Goal: Transaction & Acquisition: Subscribe to service/newsletter

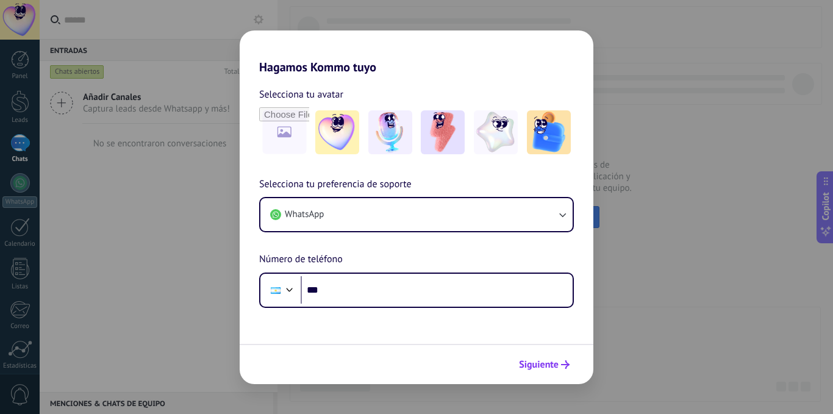
click at [536, 365] on span "Siguiente" at bounding box center [539, 364] width 40 height 9
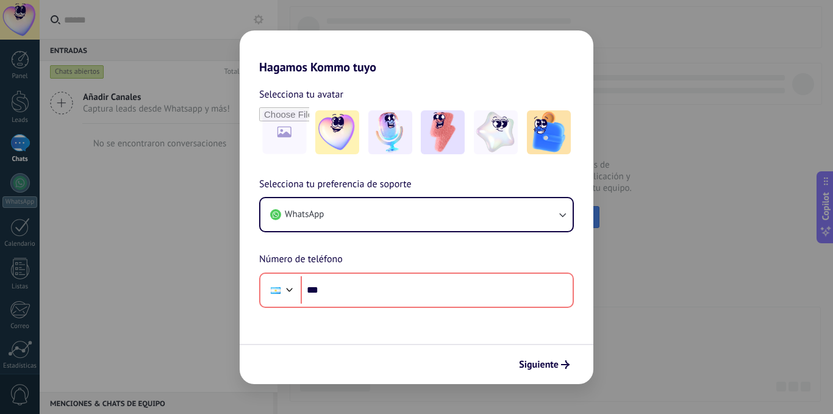
click at [221, 252] on div "Hagamos Kommo tuyo Selecciona tu avatar Selecciona tu preferencia de soporte Wh…" at bounding box center [416, 207] width 833 height 414
click at [541, 137] on img at bounding box center [549, 132] width 44 height 44
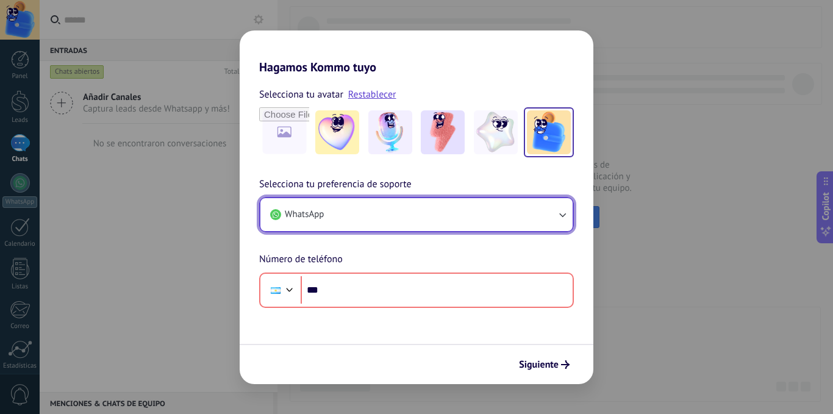
click at [530, 221] on button "WhatsApp" at bounding box center [416, 214] width 312 height 33
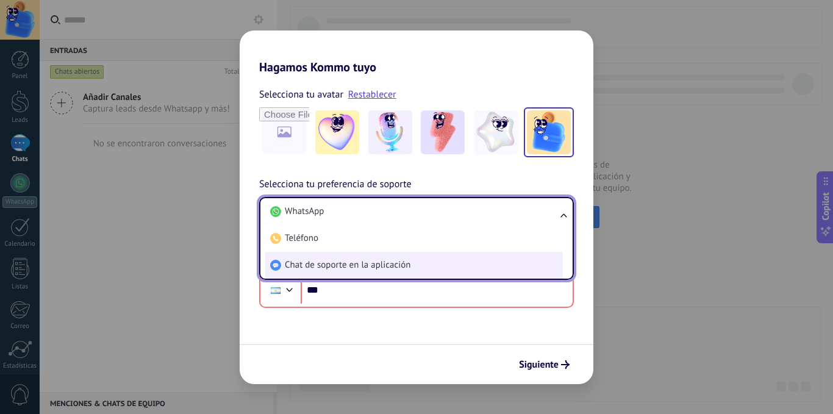
click at [452, 267] on li "Chat de soporte en la aplicación" at bounding box center [413, 265] width 297 height 27
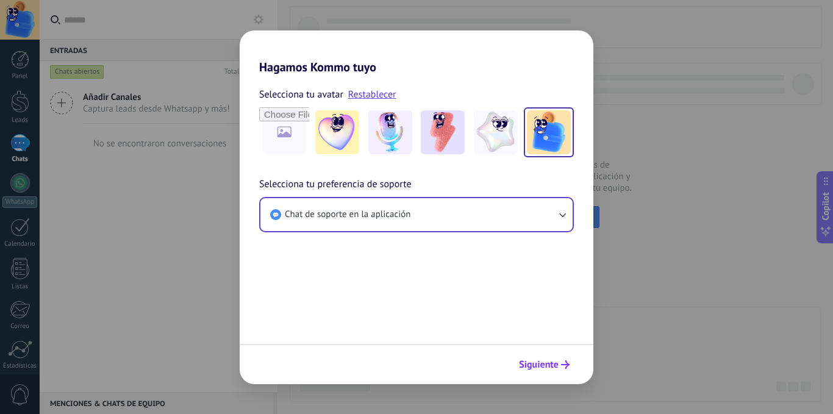
click at [536, 366] on span "Siguiente" at bounding box center [539, 364] width 40 height 9
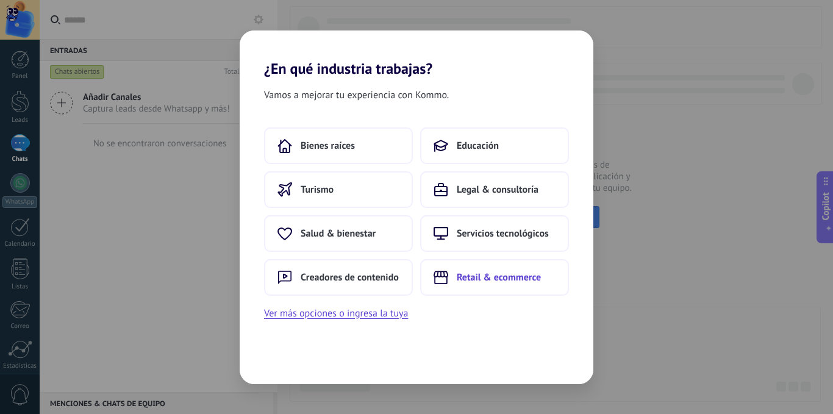
click at [491, 277] on span "Retail & ecommerce" at bounding box center [499, 277] width 84 height 12
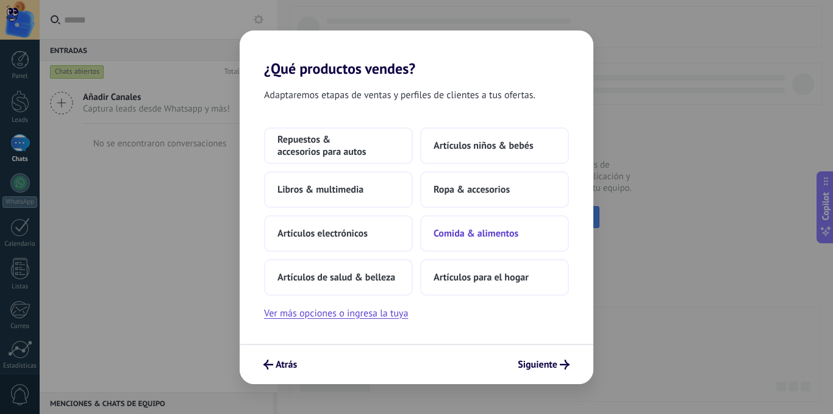
click at [475, 233] on span "Comida & alimentos" at bounding box center [475, 233] width 85 height 12
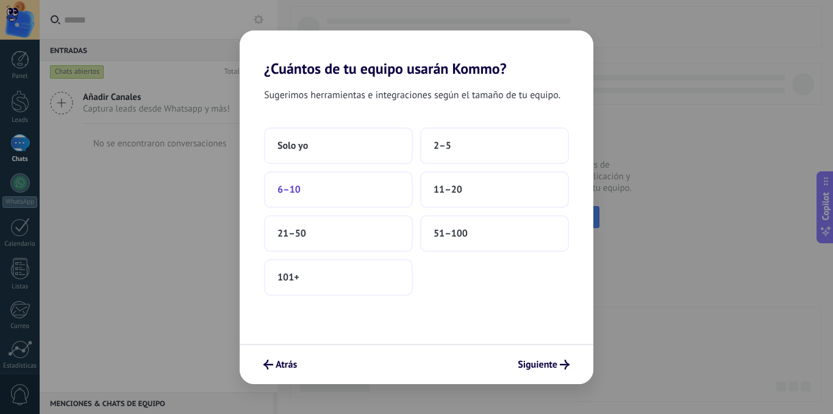
click at [316, 185] on button "6–10" at bounding box center [338, 189] width 149 height 37
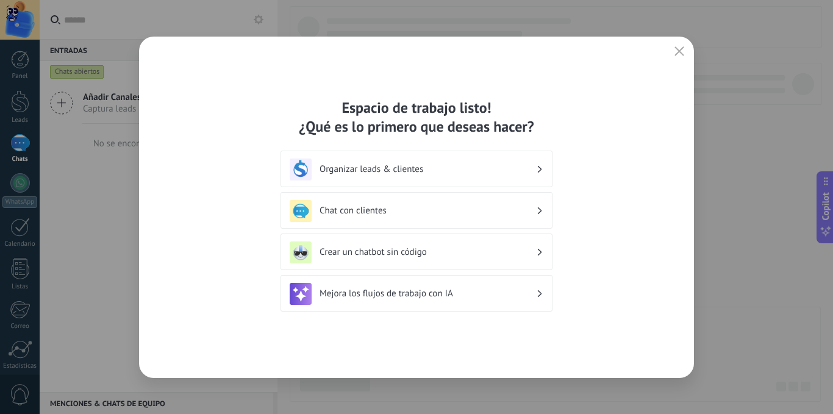
click at [411, 167] on h3 "Organizar leads & clientes" at bounding box center [427, 169] width 216 height 12
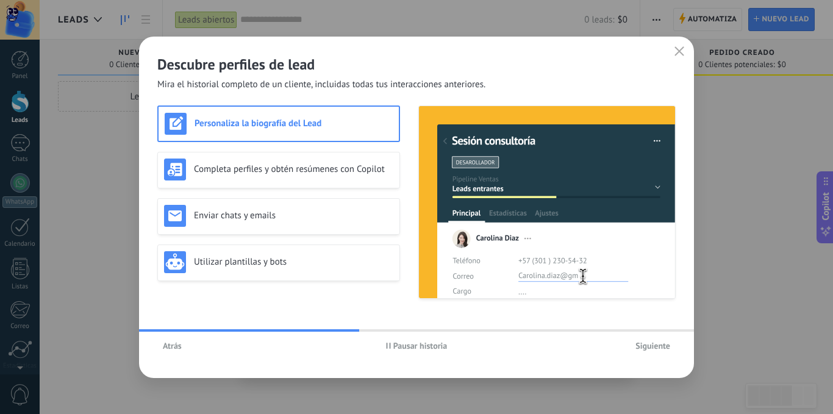
click at [657, 345] on span "Siguiente" at bounding box center [652, 345] width 35 height 9
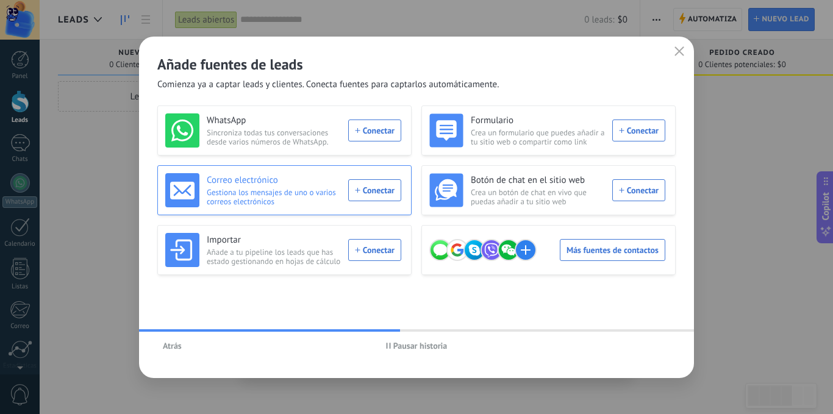
click at [372, 190] on div "Correo electrónico Gestiona los mensajes de uno o varios correos electrónicos C…" at bounding box center [283, 190] width 236 height 34
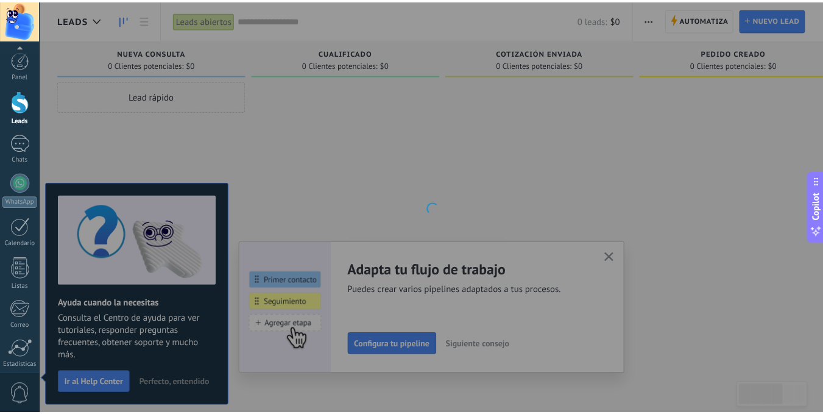
scroll to position [93, 0]
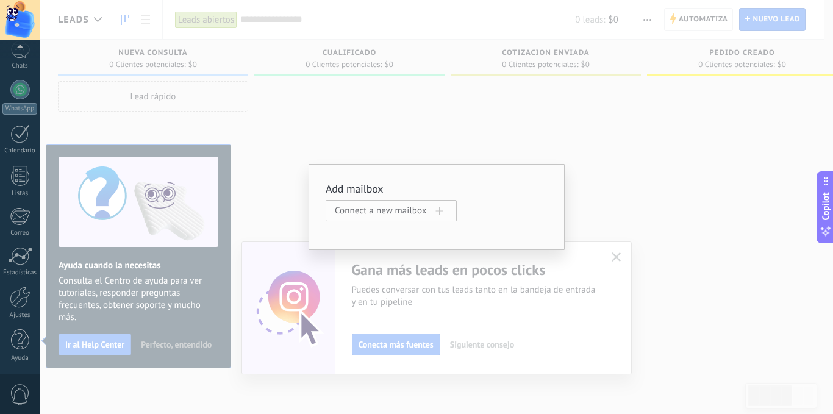
click at [416, 209] on span "Connect a new mailbox" at bounding box center [385, 211] width 101 height 12
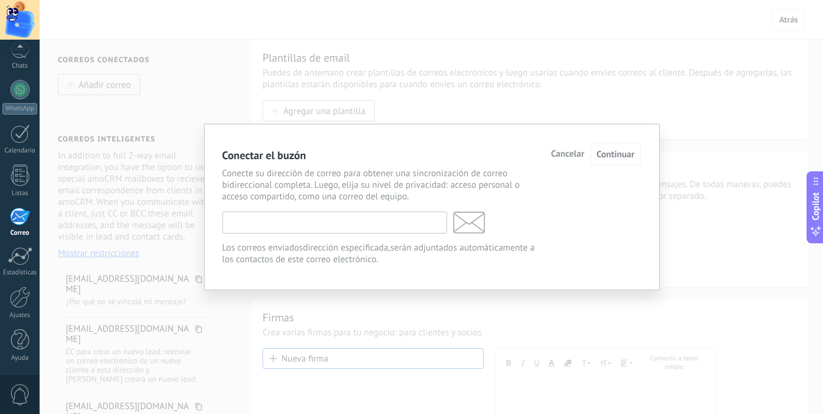
click at [380, 219] on input "text" at bounding box center [334, 223] width 225 height 22
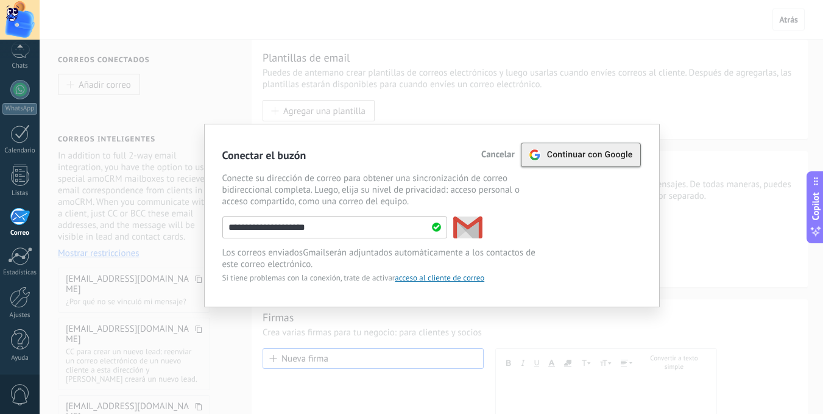
type input "**********"
click at [614, 155] on span "Continuar con Google" at bounding box center [590, 155] width 86 height 10
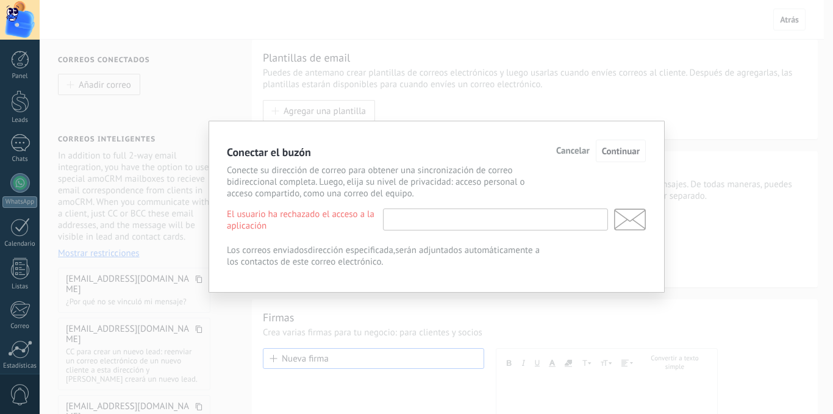
click at [409, 218] on input "text" at bounding box center [495, 219] width 225 height 22
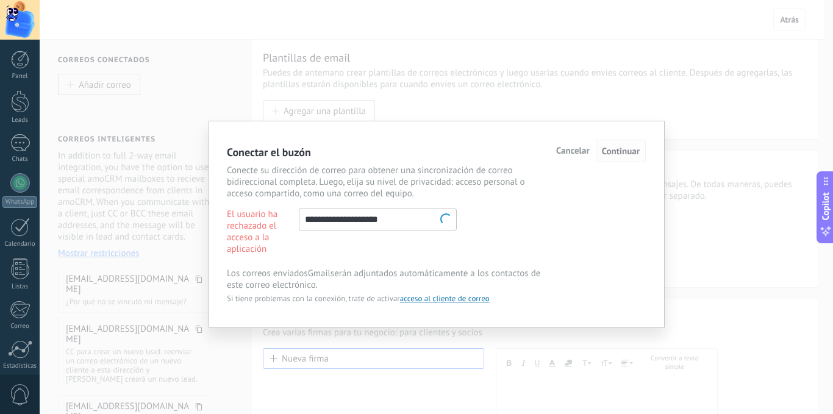
type input "**********"
click at [609, 146] on div "Cancelar Continuar" at bounding box center [601, 151] width 90 height 23
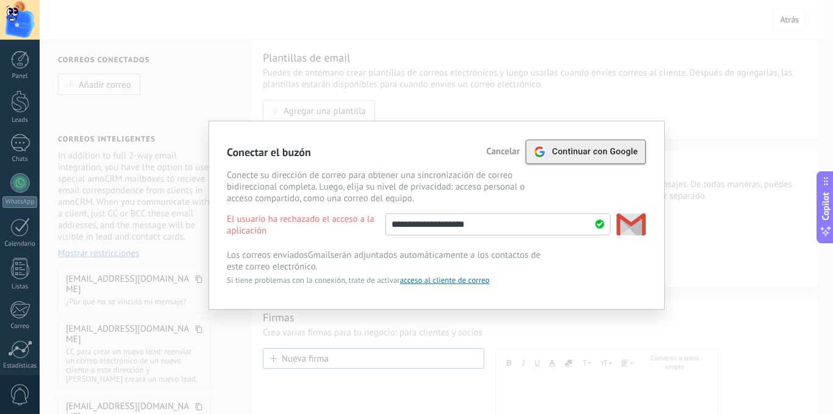
click at [605, 148] on span "Continuar con Google" at bounding box center [595, 152] width 86 height 10
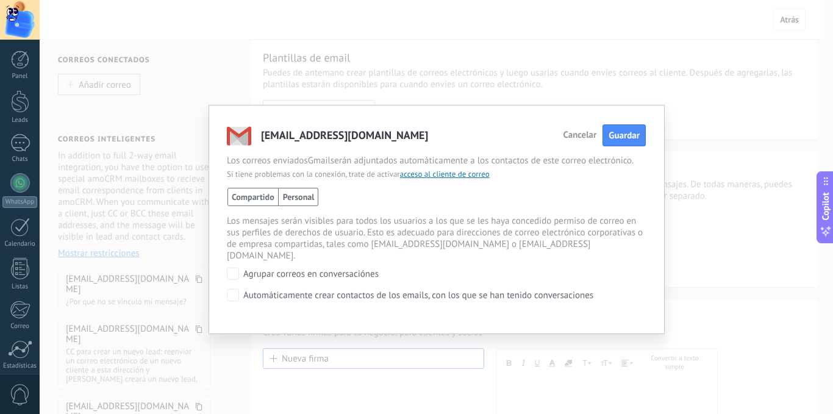
click at [307, 191] on span "Personal" at bounding box center [299, 197] width 40 height 18
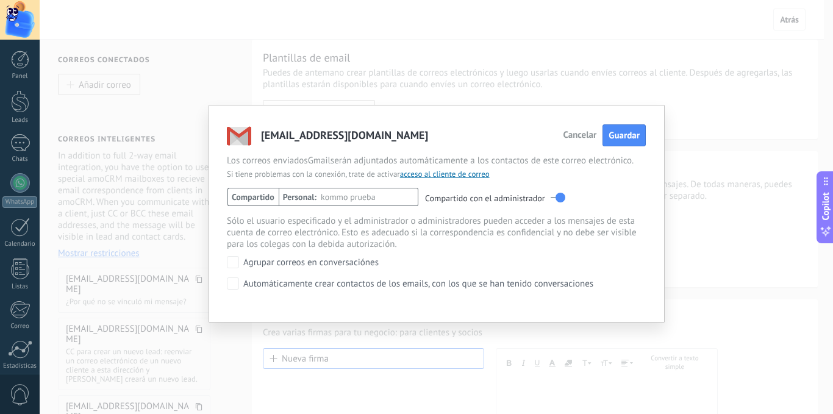
click at [254, 193] on span "Compartido" at bounding box center [252, 197] width 51 height 18
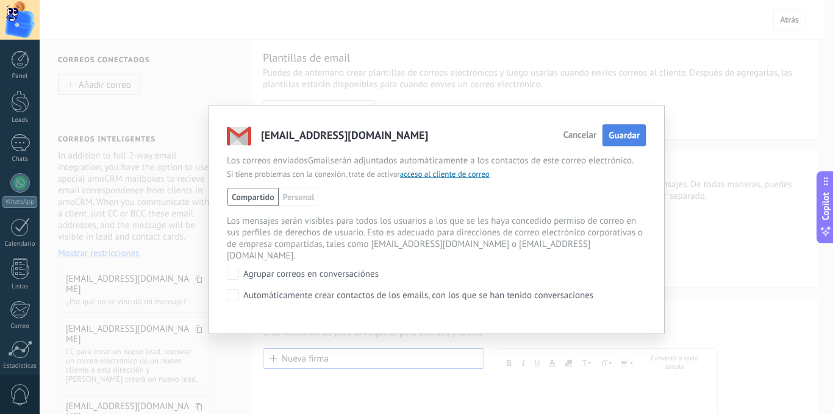
click at [613, 134] on span "Guardar" at bounding box center [623, 136] width 31 height 12
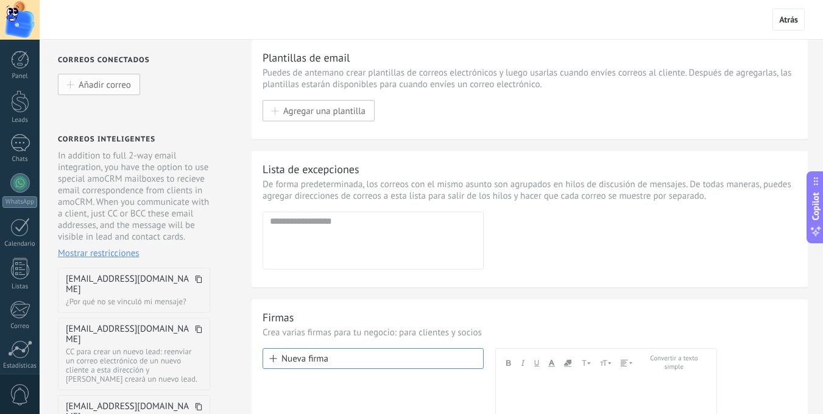
click at [101, 79] on button "Añadir correo" at bounding box center [99, 84] width 82 height 21
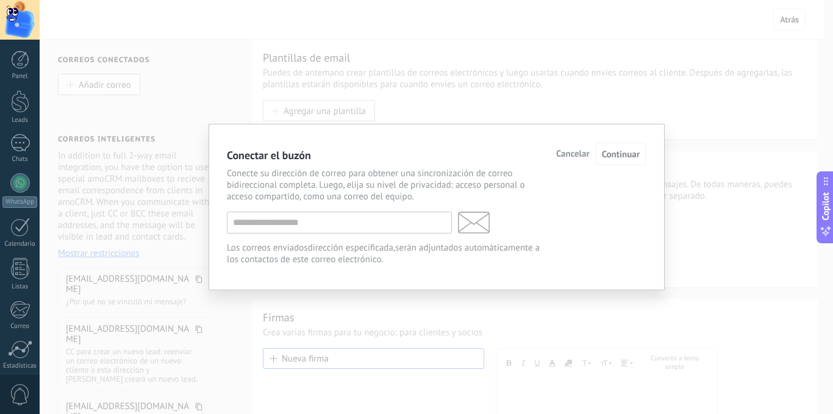
click at [101, 79] on div "Conectar el buzón Cancelar Continuar Conecte su dirección de correo para obtene…" at bounding box center [436, 207] width 793 height 414
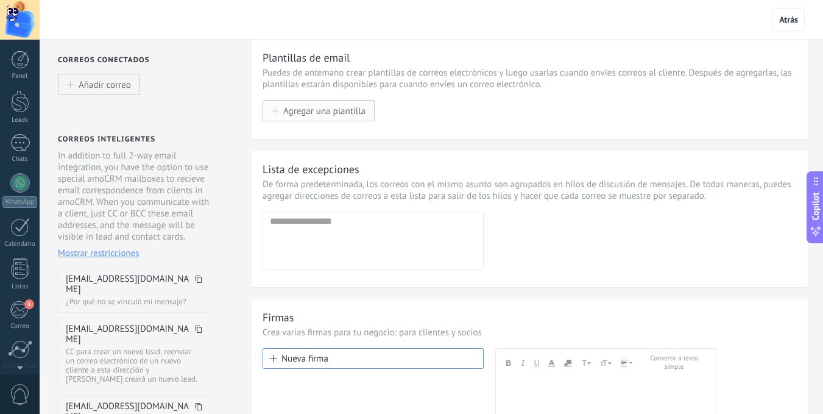
click at [347, 110] on span "Agregar una plantilla" at bounding box center [324, 110] width 82 height 10
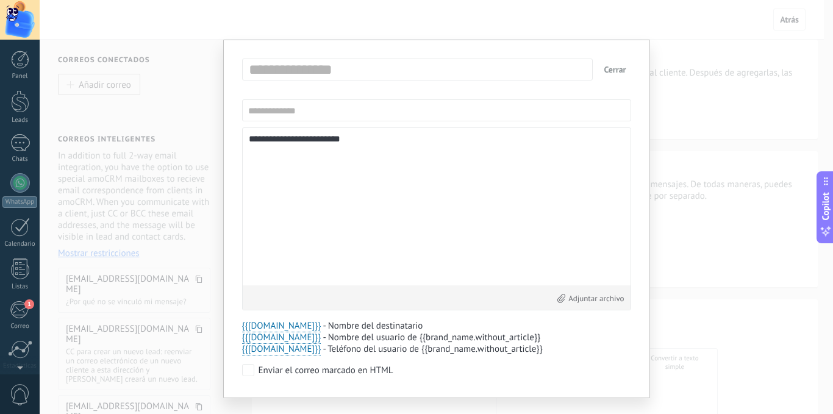
click at [338, 138] on textarea "**********" at bounding box center [436, 206] width 375 height 145
type textarea "**********"
drag, startPoint x: 589, startPoint y: 67, endPoint x: 297, endPoint y: 88, distance: 292.7
click at [299, 94] on div "**********" at bounding box center [436, 219] width 389 height 321
click at [294, 66] on input "text" at bounding box center [393, 70] width 294 height 20
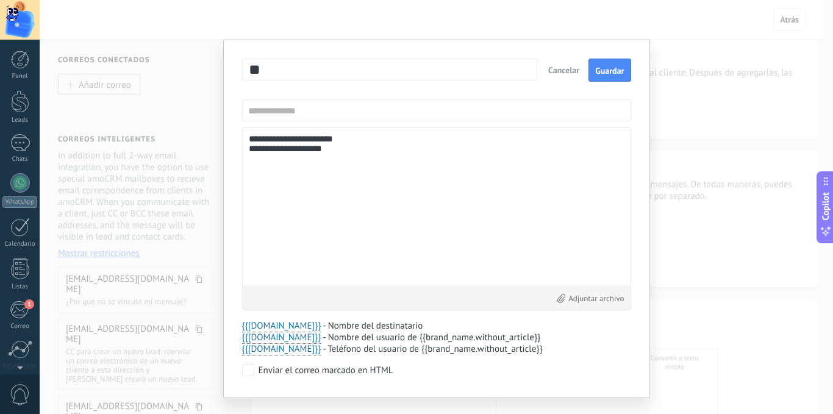
type input "**"
click at [305, 113] on input "text" at bounding box center [436, 110] width 389 height 22
type input "******"
click at [609, 74] on span "Guardar" at bounding box center [609, 70] width 29 height 9
click at [610, 71] on button "Cerrar" at bounding box center [615, 70] width 32 height 22
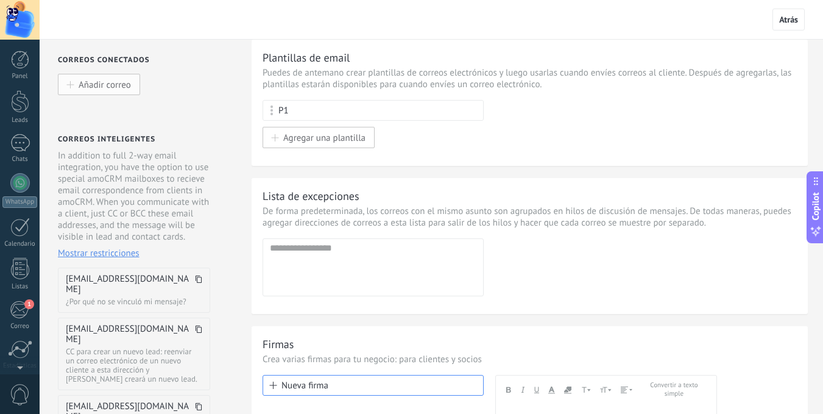
click at [70, 82] on span at bounding box center [70, 84] width 7 height 7
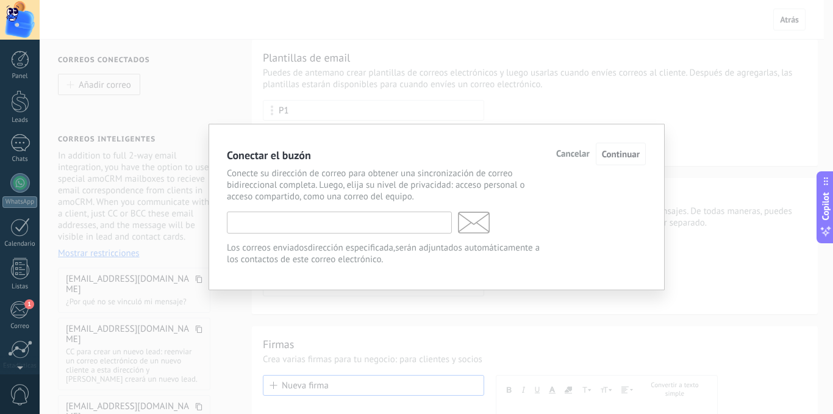
click at [338, 223] on input "text" at bounding box center [339, 223] width 225 height 22
click at [317, 221] on input "text" at bounding box center [339, 223] width 225 height 22
click at [140, 31] on div "Conectar el buzón Cancelar Continuar Conecte su dirección de correo para obtene…" at bounding box center [436, 207] width 793 height 414
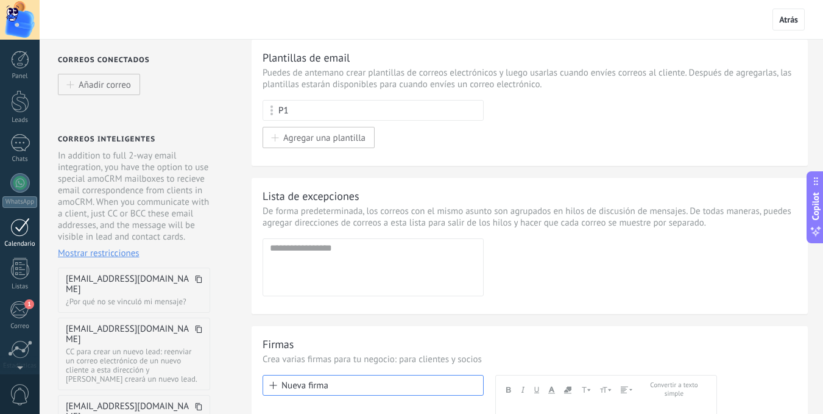
click at [18, 233] on div at bounding box center [20, 227] width 20 height 19
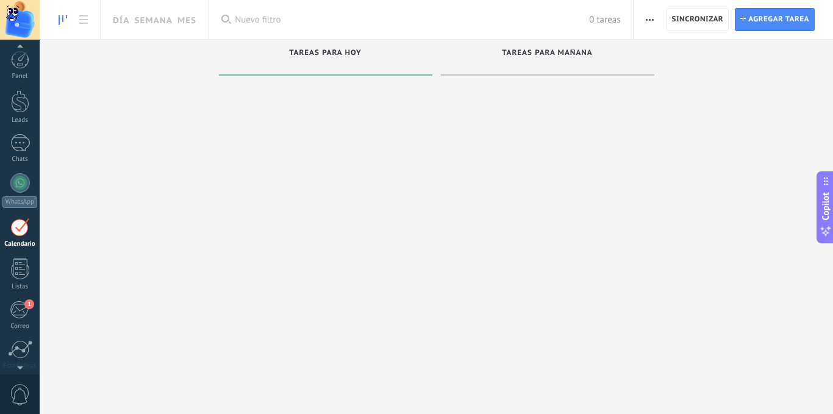
scroll to position [35, 0]
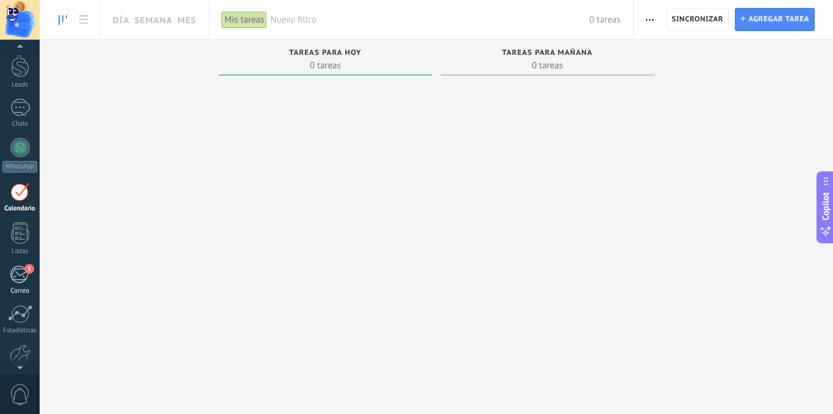
click at [22, 273] on div "1" at bounding box center [20, 274] width 20 height 18
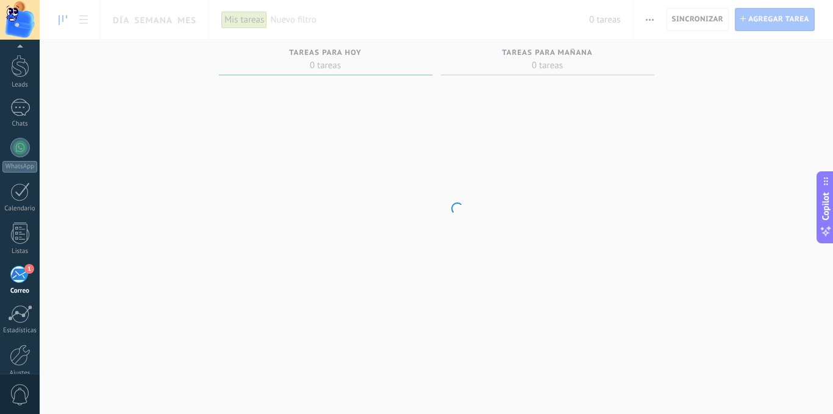
scroll to position [93, 0]
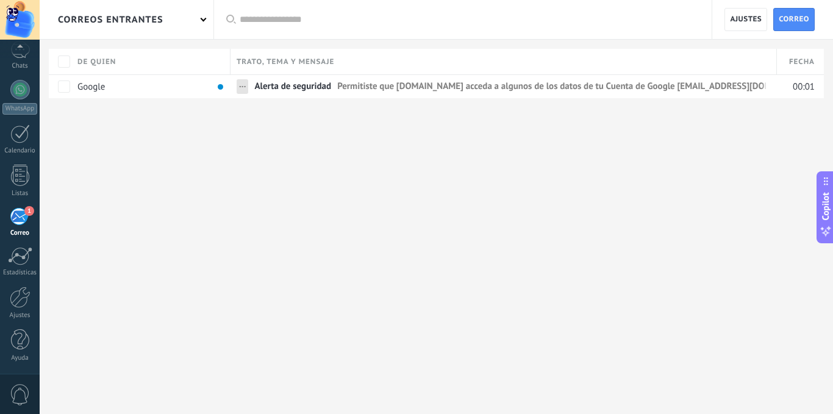
click at [15, 218] on div "1" at bounding box center [20, 216] width 20 height 18
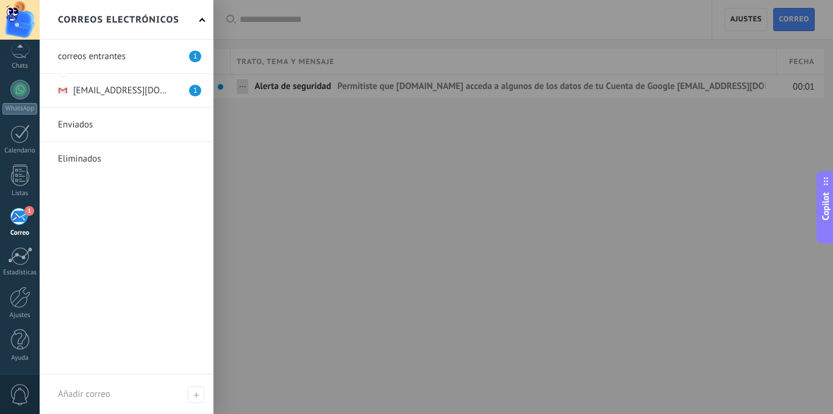
click at [15, 218] on div "1" at bounding box center [20, 216] width 20 height 18
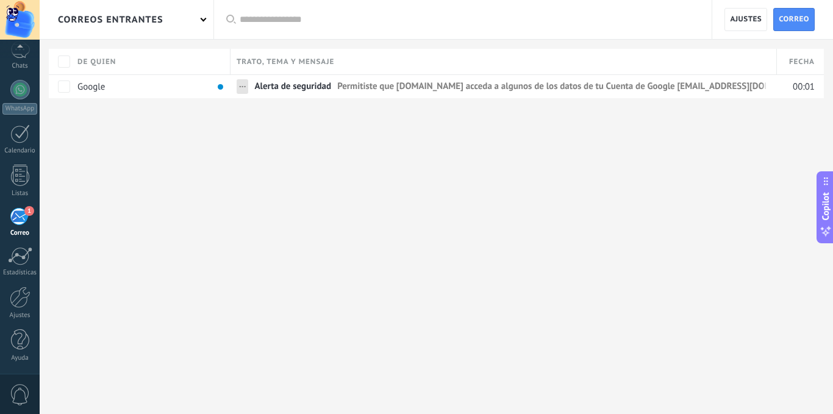
click at [247, 236] on div "correos entrantes Aplicar Todas correos No leído Leído Correos con automatizaci…" at bounding box center [436, 207] width 793 height 414
